Goal: Task Accomplishment & Management: Use online tool/utility

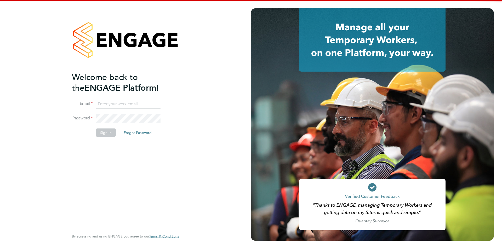
type input "jodie.canning@buildrec.com"
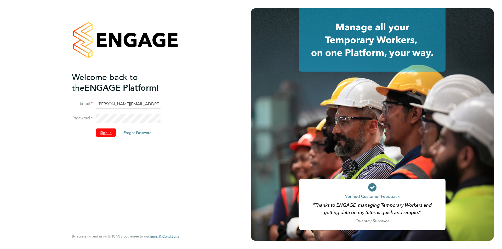
click at [108, 132] on button "Sign In" at bounding box center [106, 133] width 20 height 8
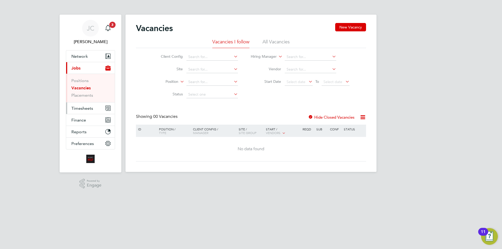
click at [89, 111] on button "Timesheets" at bounding box center [90, 108] width 49 height 12
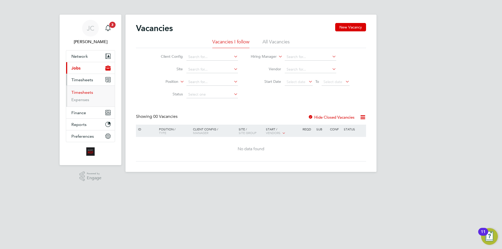
click at [80, 92] on link "Timesheets" at bounding box center [82, 92] width 22 height 5
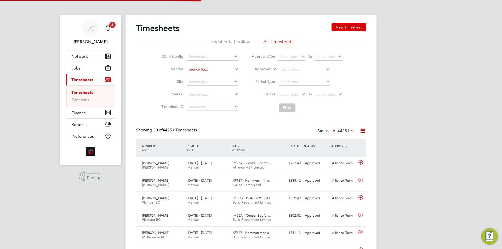
click at [195, 70] on input at bounding box center [213, 69] width 52 height 7
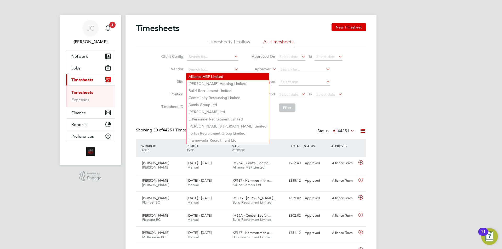
click at [202, 78] on li "Alliance MSP Limited" at bounding box center [227, 76] width 82 height 7
type input "Alliance MSP Limited"
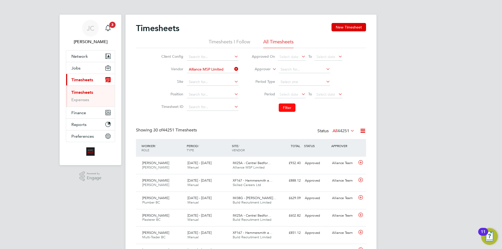
click at [280, 105] on button "Filter" at bounding box center [287, 108] width 17 height 8
click at [364, 130] on icon at bounding box center [362, 131] width 7 height 7
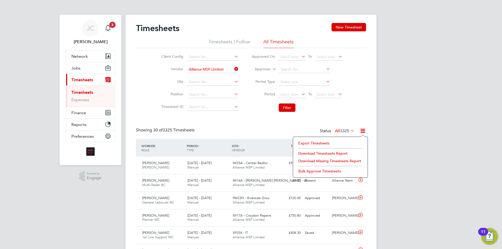
click at [322, 140] on li "Export Timesheets" at bounding box center [330, 143] width 69 height 7
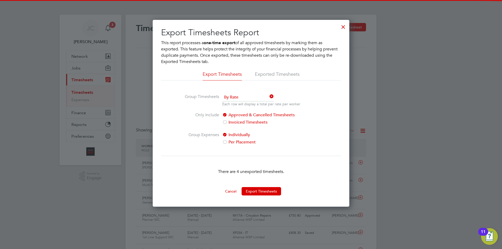
click at [255, 196] on div "Export Timesheets Report This report processes a one-time export of all approve…" at bounding box center [251, 113] width 197 height 187
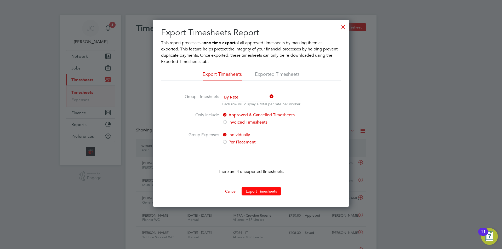
click at [259, 192] on button "Export Timesheets" at bounding box center [261, 191] width 39 height 8
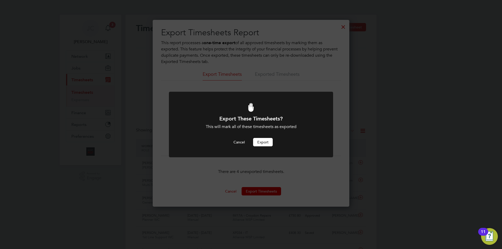
click at [268, 138] on button "Export" at bounding box center [263, 142] width 20 height 8
